Goal: Task Accomplishment & Management: Use online tool/utility

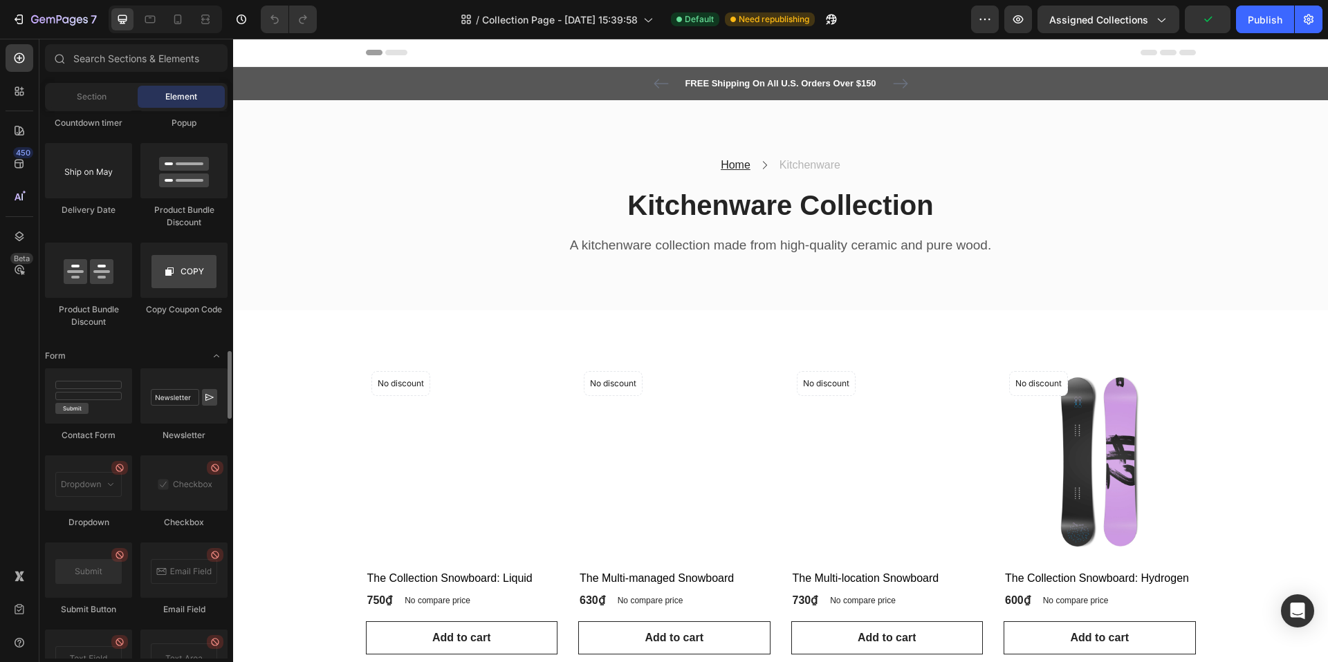
scroll to position [3033, 0]
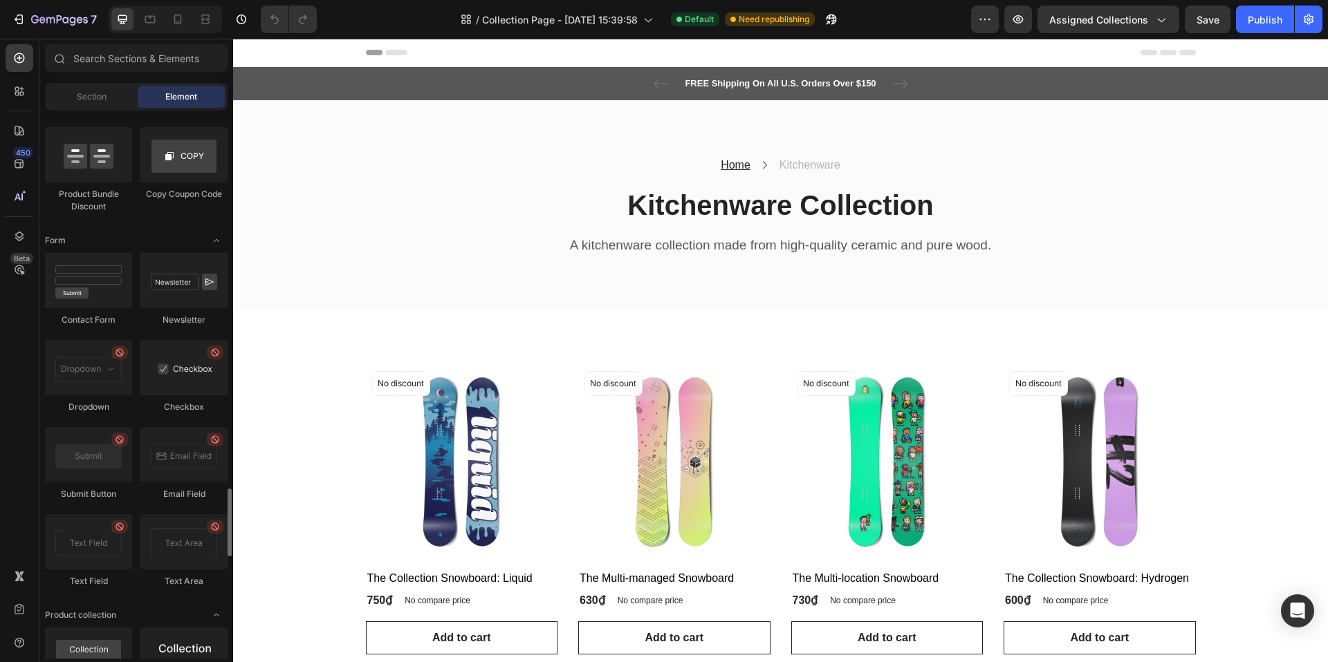
drag, startPoint x: 183, startPoint y: 373, endPoint x: 171, endPoint y: 369, distance: 12.3
click at [171, 369] on div at bounding box center [183, 367] width 87 height 55
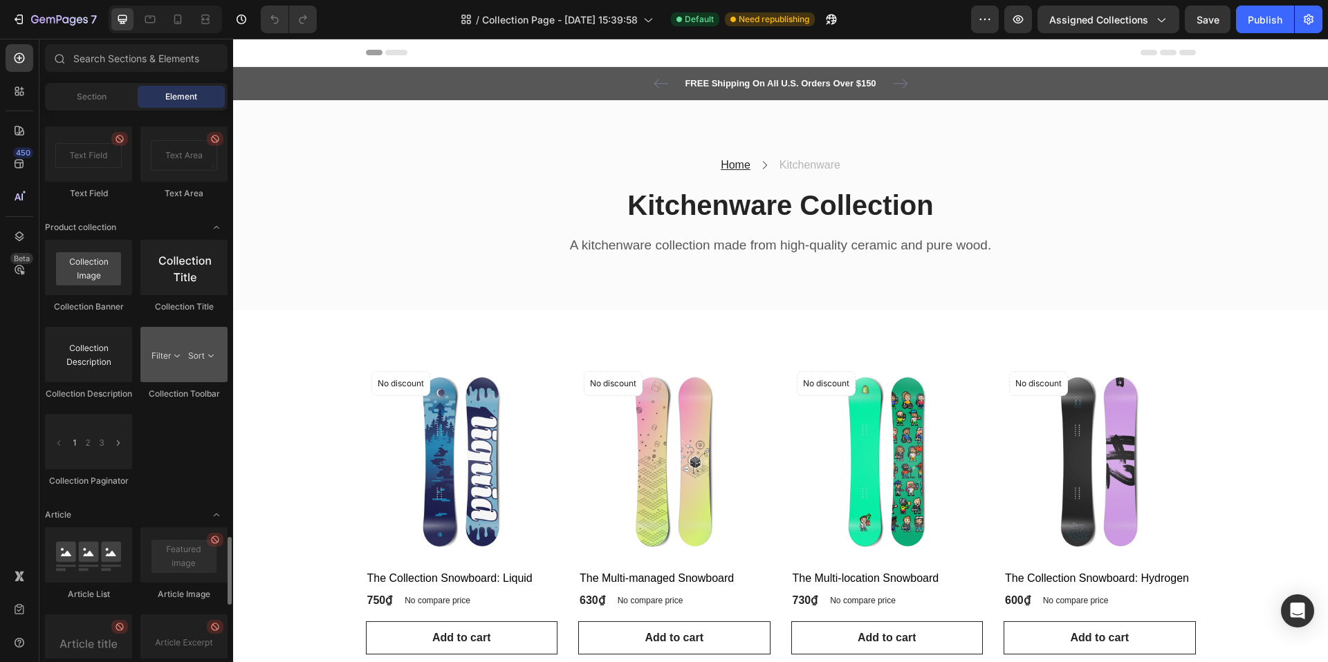
scroll to position [3394, 0]
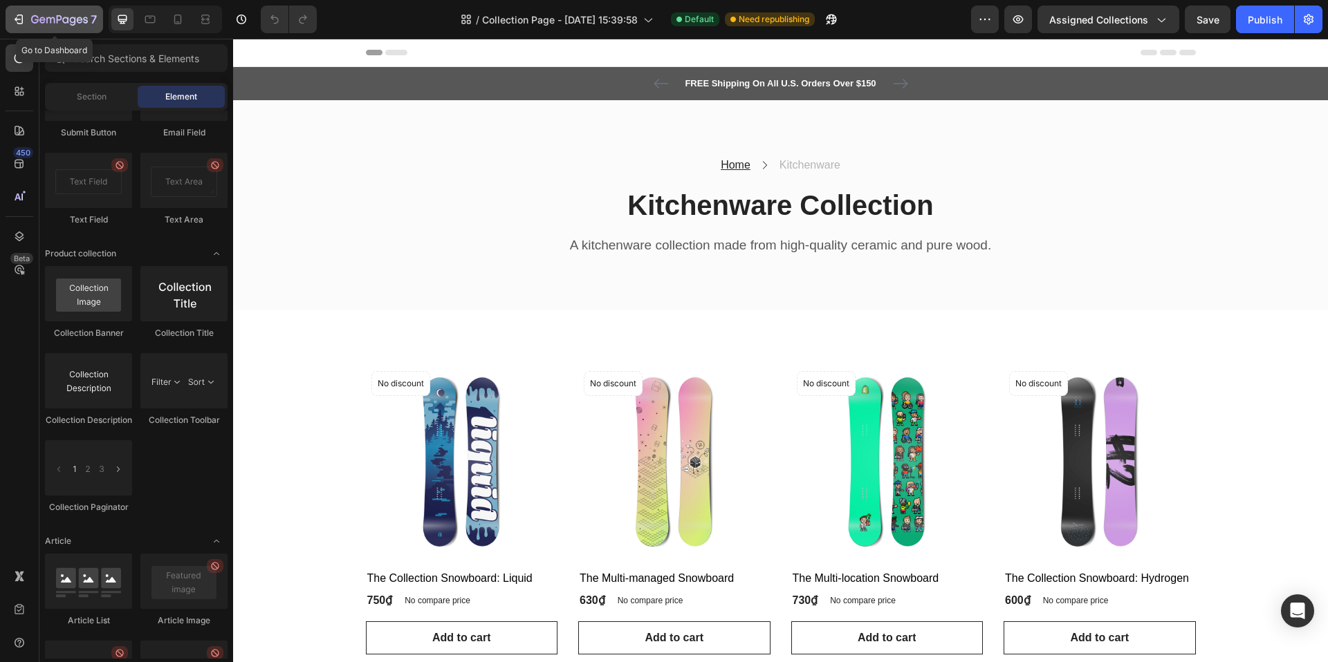
click at [17, 17] on icon "button" at bounding box center [19, 19] width 14 height 14
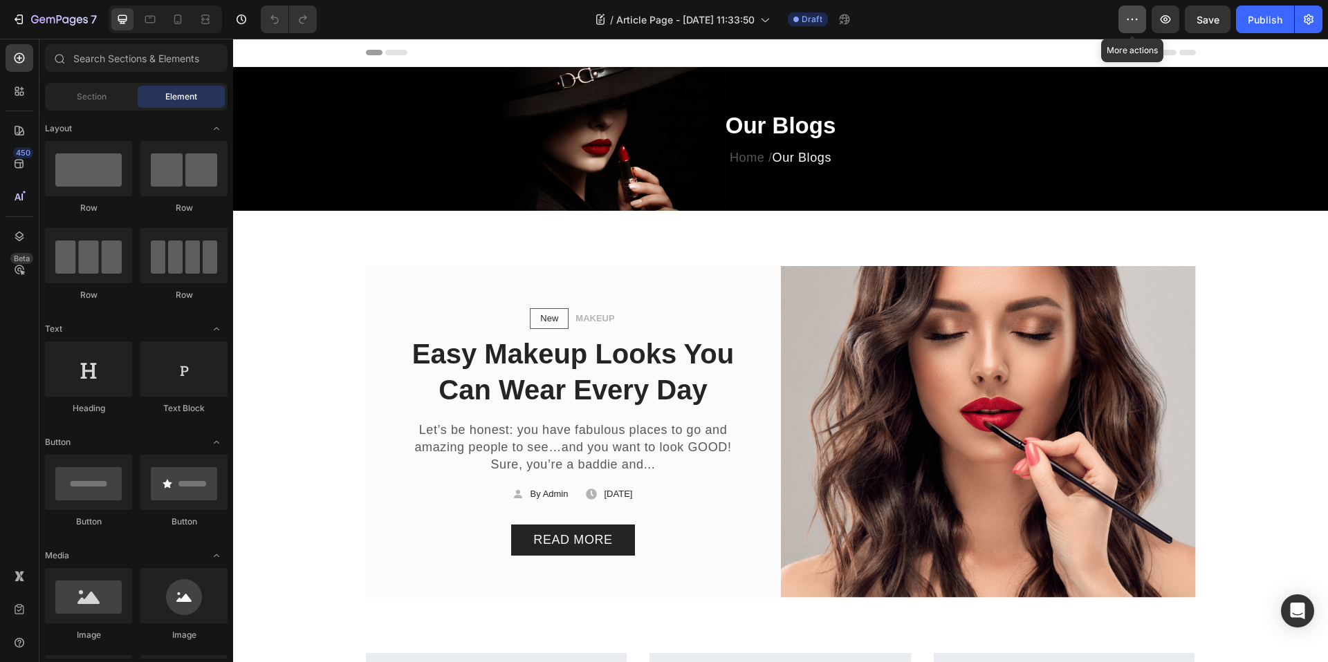
click at [1120, 19] on button "button" at bounding box center [1132, 20] width 28 height 28
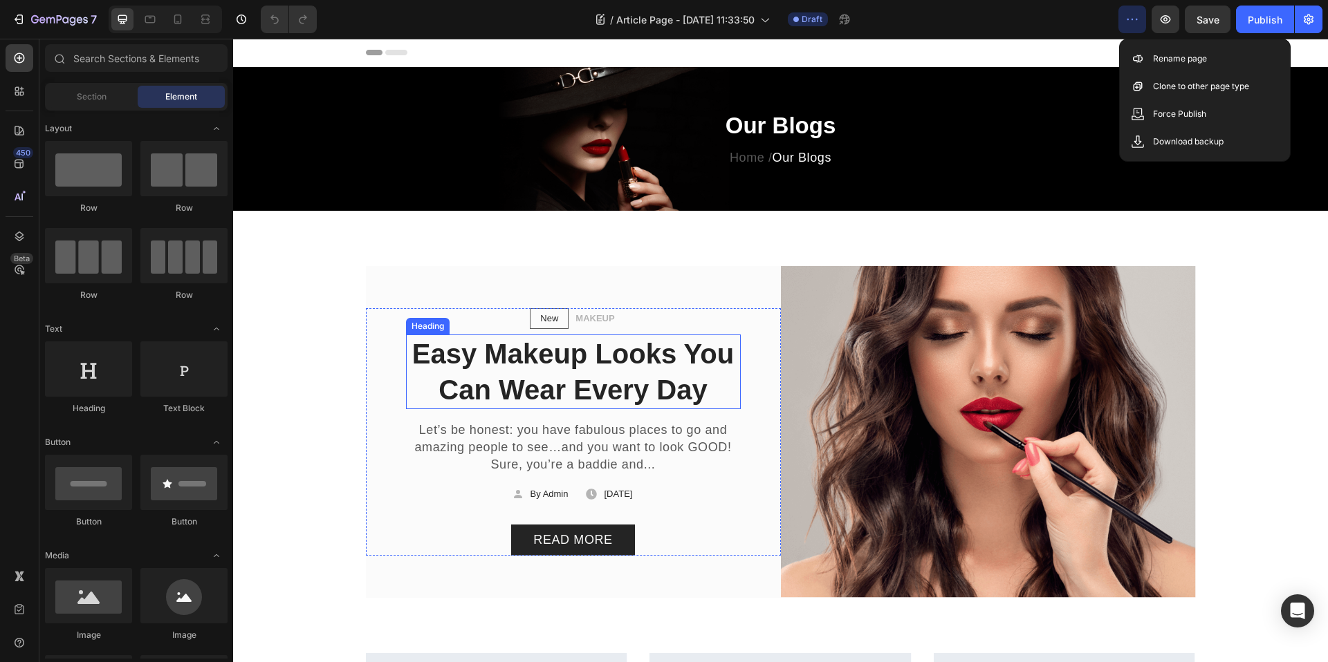
click at [521, 362] on p "Easy Makeup Looks You Can Wear Every Day" at bounding box center [573, 372] width 332 height 72
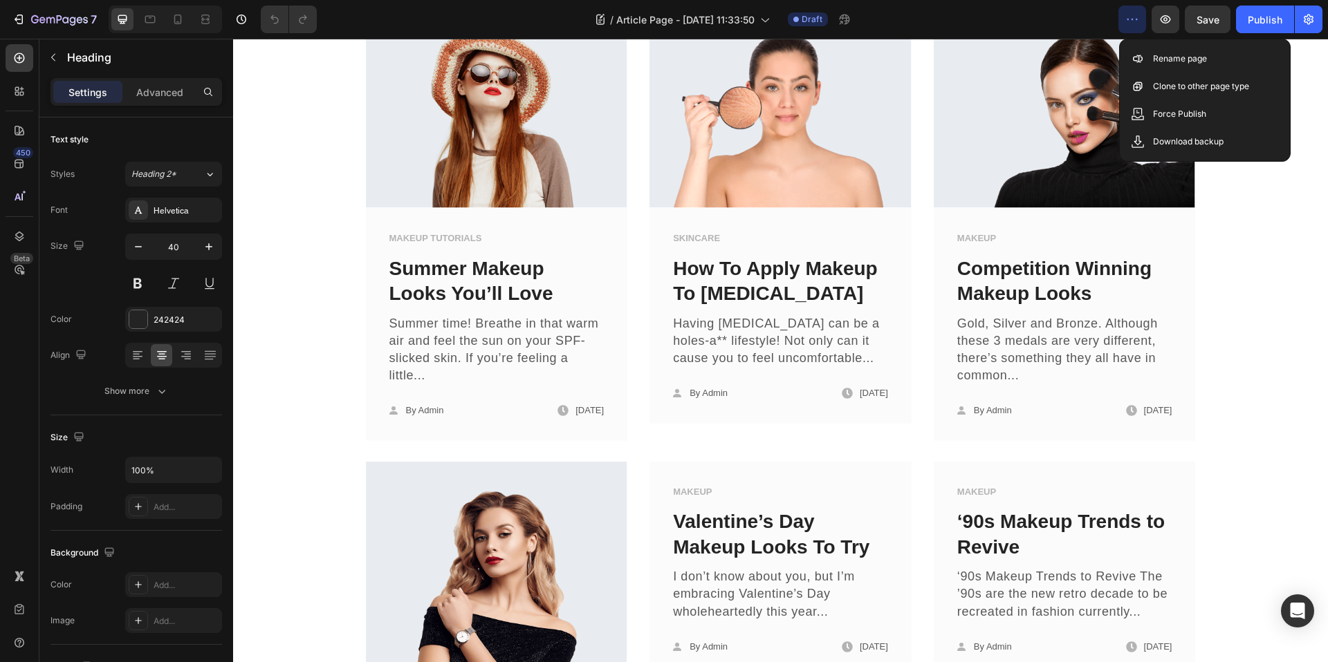
scroll to position [658, 0]
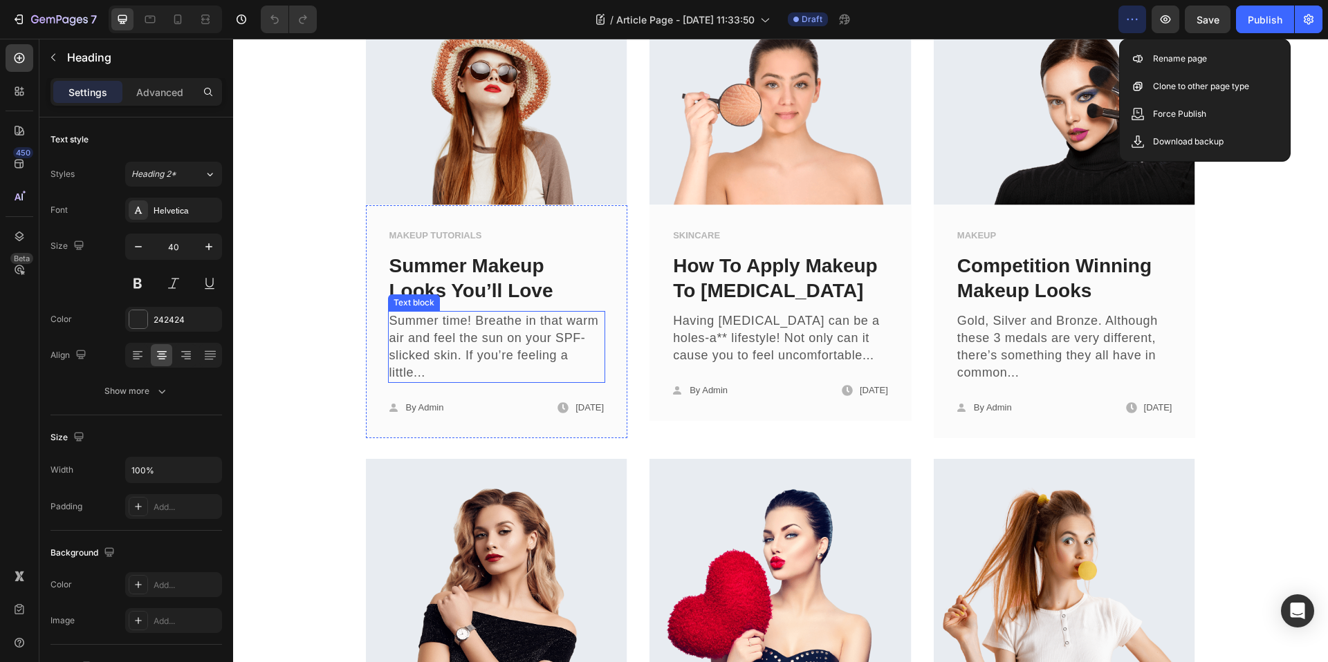
click at [496, 299] on link "Summer Makeup Looks You’ll Love" at bounding box center [471, 278] width 164 height 46
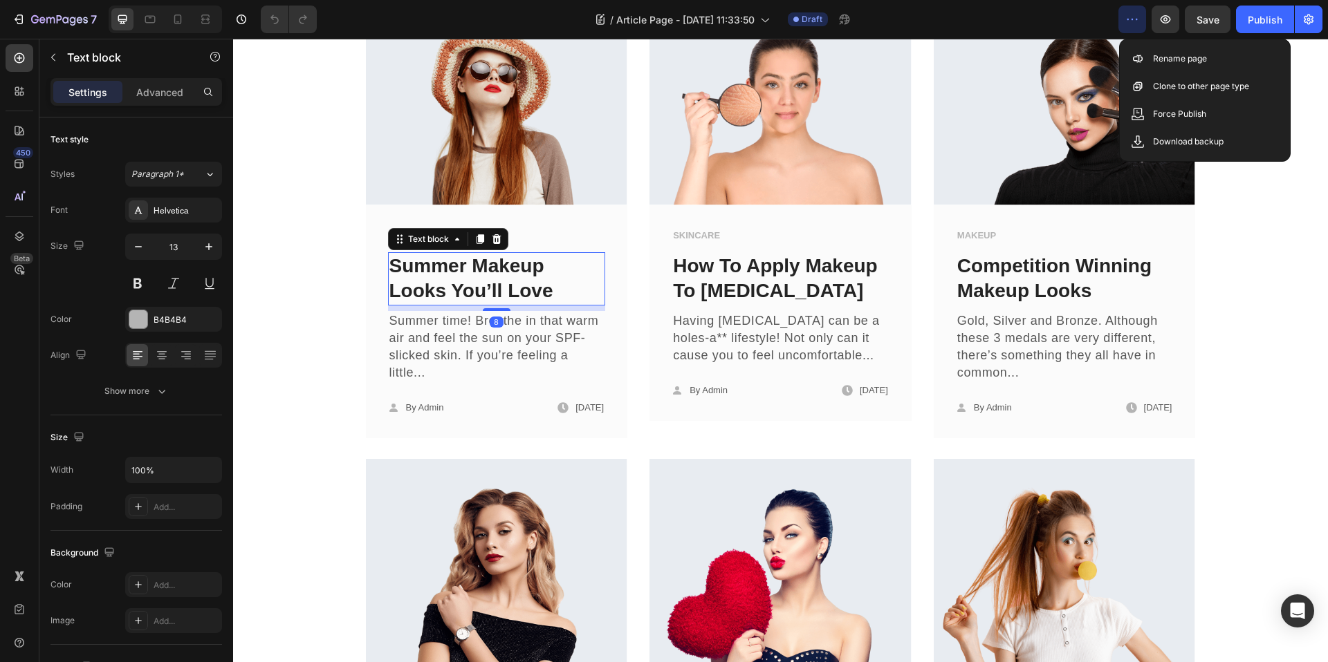
click at [591, 236] on p "MAKEUP TUTORIALS" at bounding box center [496, 236] width 215 height 14
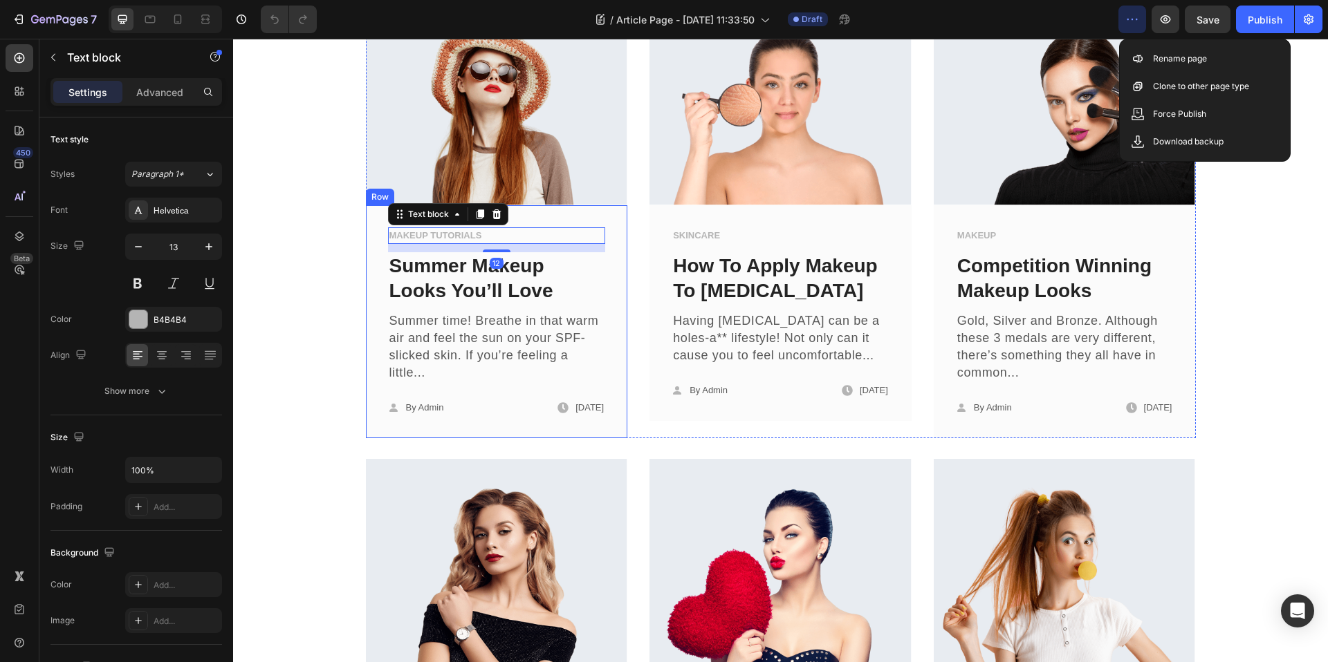
click at [660, 262] on div "SKINCARE Text block How To Apply Makeup To [MEDICAL_DATA] Text block Having [ME…" at bounding box center [780, 312] width 262 height 215
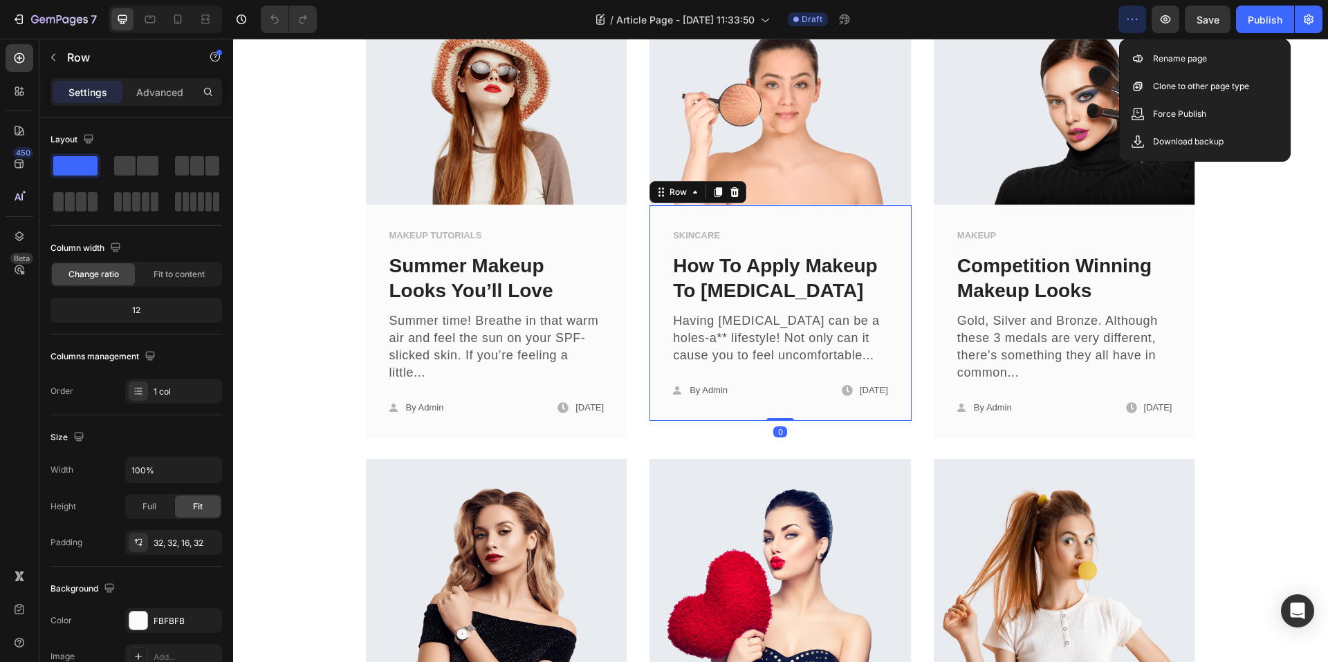
click at [1135, 19] on icon "button" at bounding box center [1132, 19] width 14 height 14
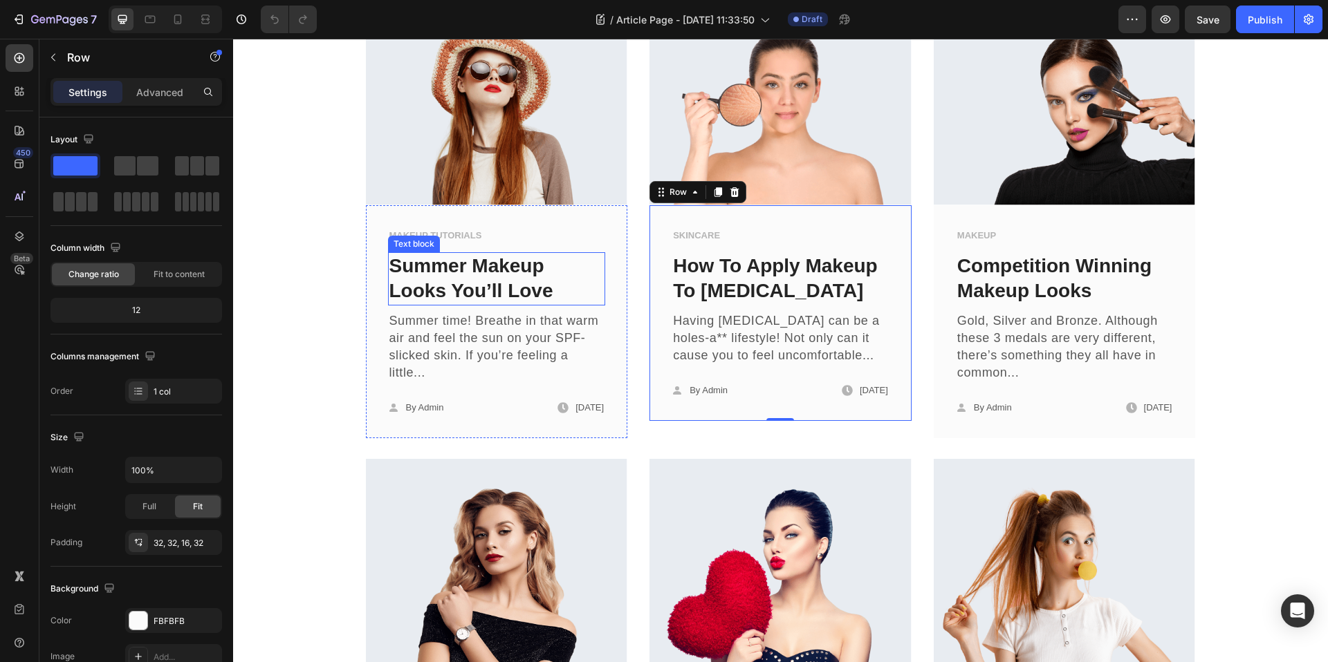
click at [567, 292] on p "Summer Makeup Looks You’ll Love" at bounding box center [496, 279] width 215 height 50
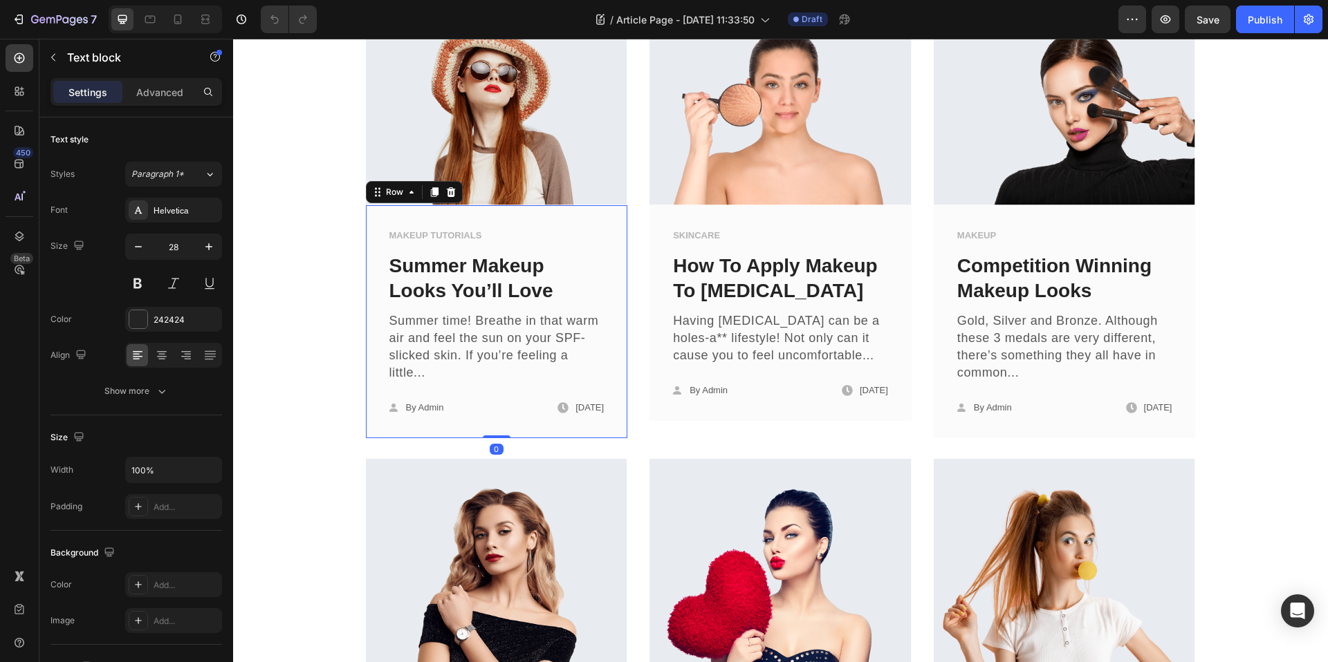
click at [462, 425] on div "MAKEUP TUTORIALS Text block Summer Makeup Looks You’ll Love Text block Summer t…" at bounding box center [497, 327] width 218 height 200
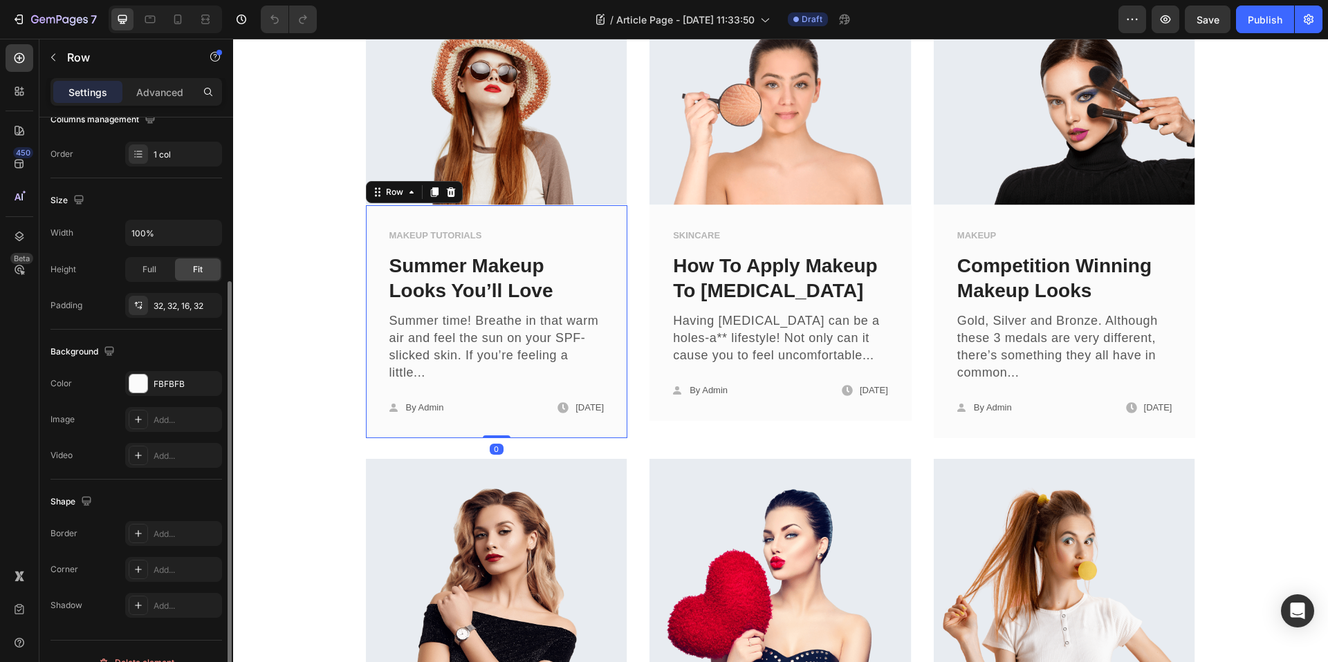
scroll to position [259, 0]
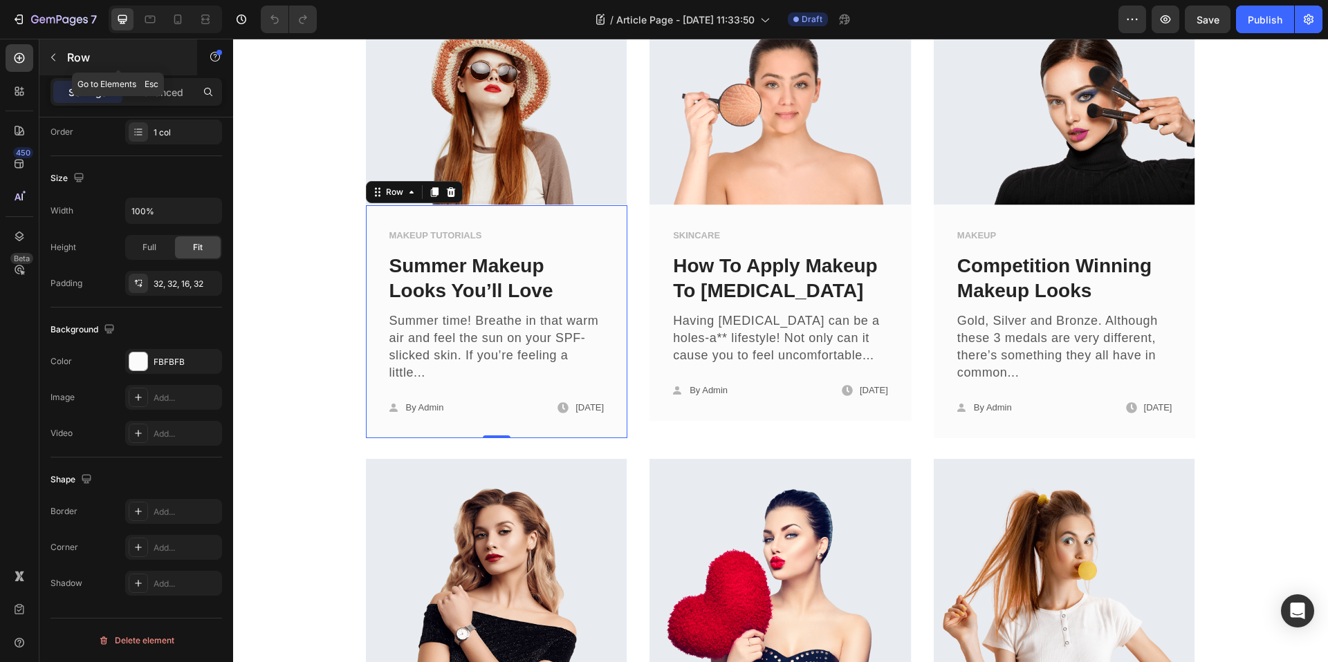
click at [51, 42] on div "Row" at bounding box center [118, 57] width 158 height 36
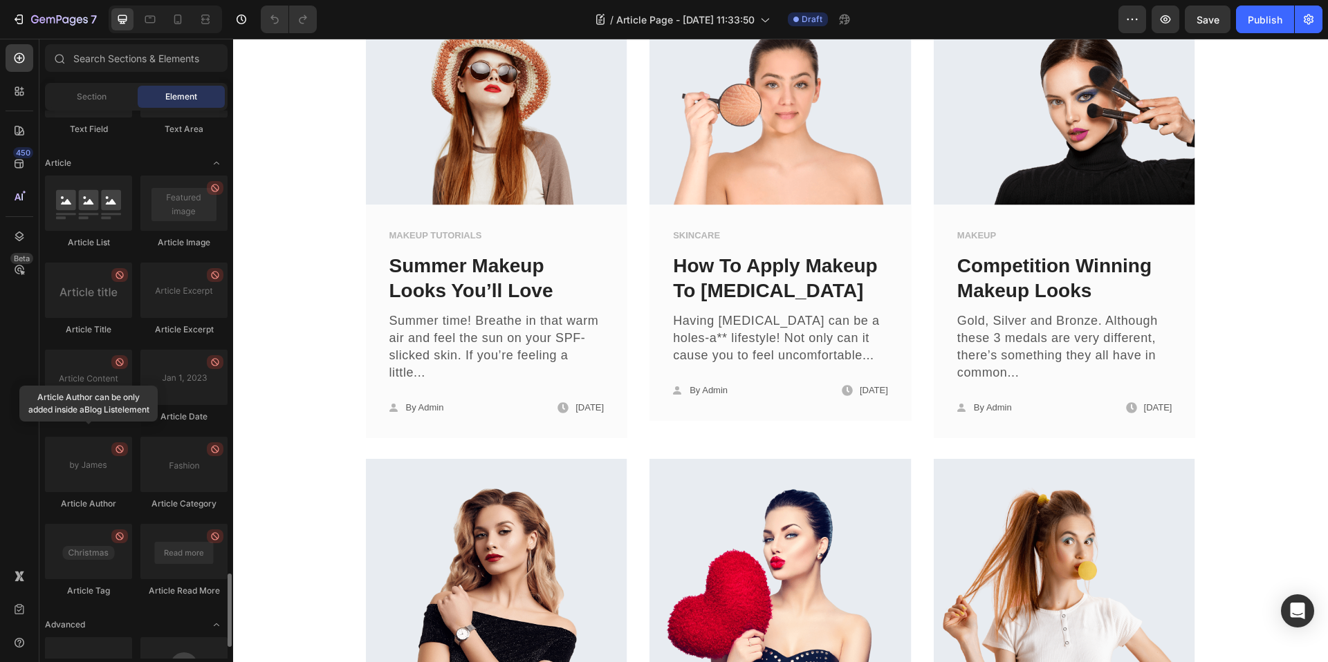
scroll to position [3482, 0]
click at [10, 332] on div "450 Beta" at bounding box center [20, 303] width 28 height 519
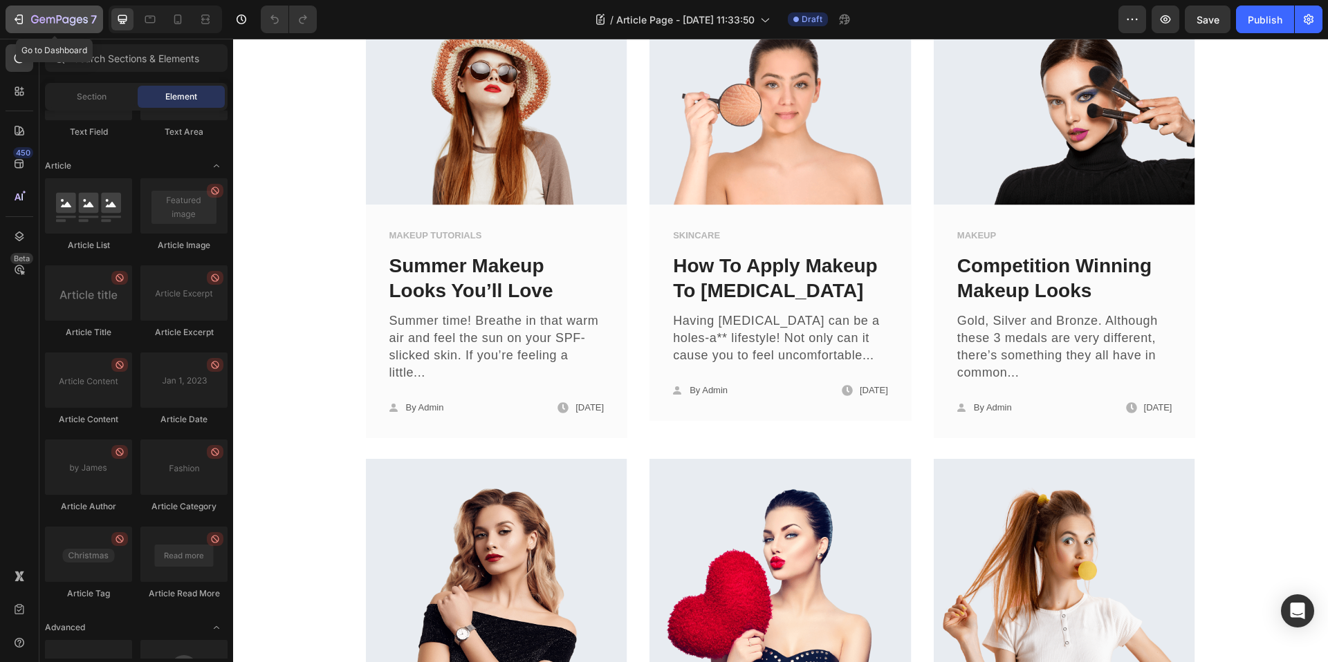
click at [21, 15] on icon "button" at bounding box center [20, 20] width 6 height 10
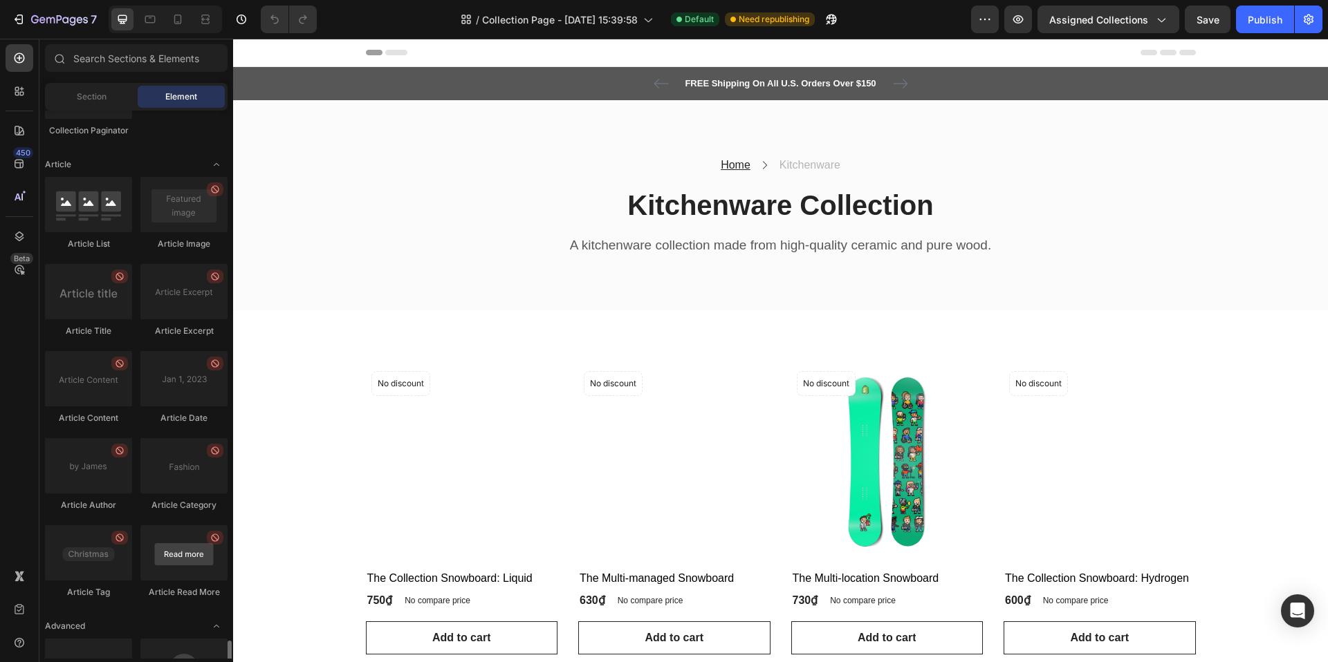
scroll to position [3824, 0]
